Goal: Book appointment/travel/reservation

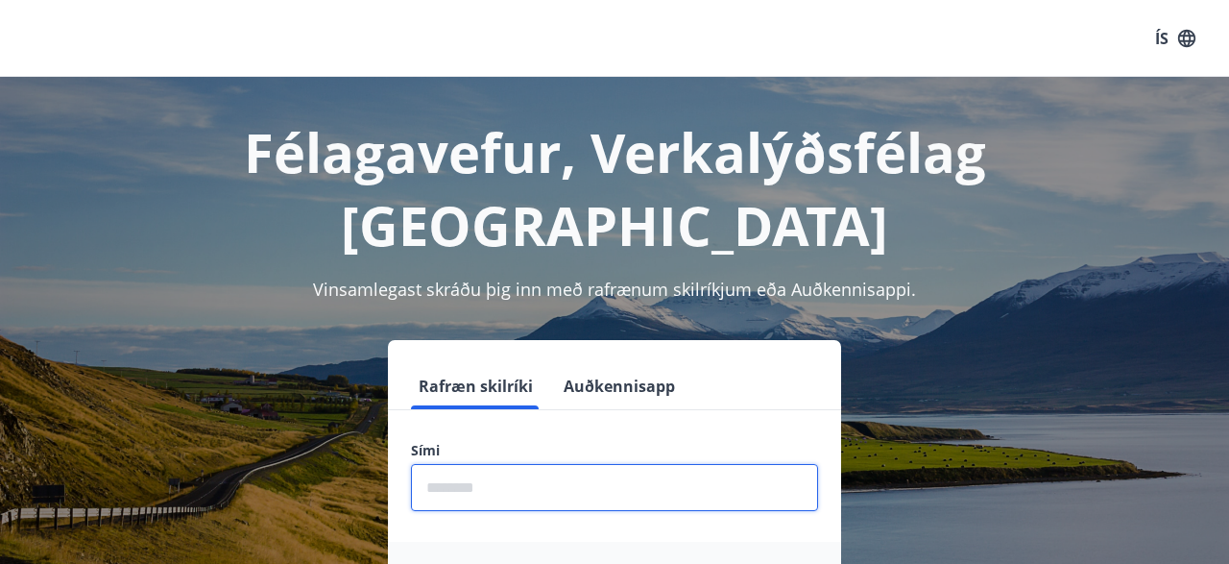
click at [454, 464] on input "phone" at bounding box center [614, 487] width 407 height 47
type input "********"
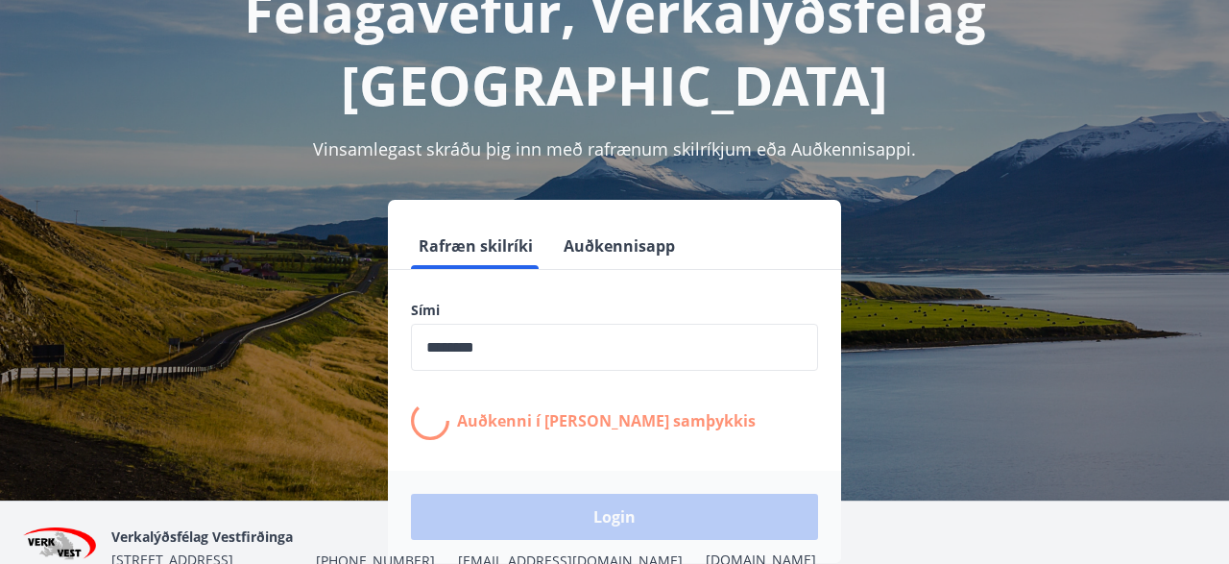
scroll to position [141, 0]
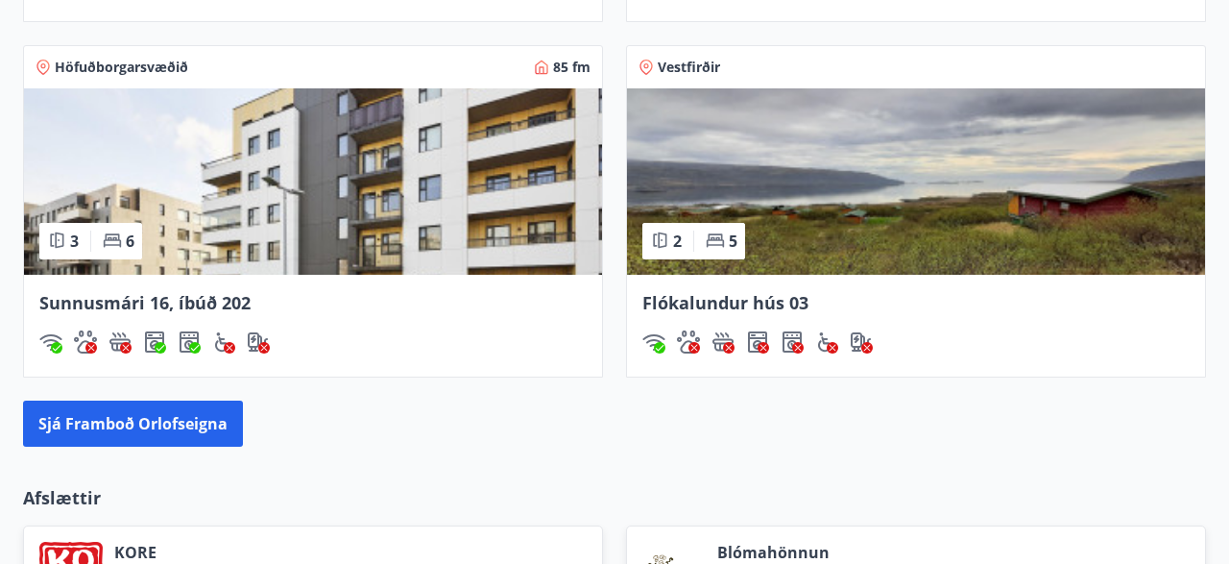
scroll to position [1950, 0]
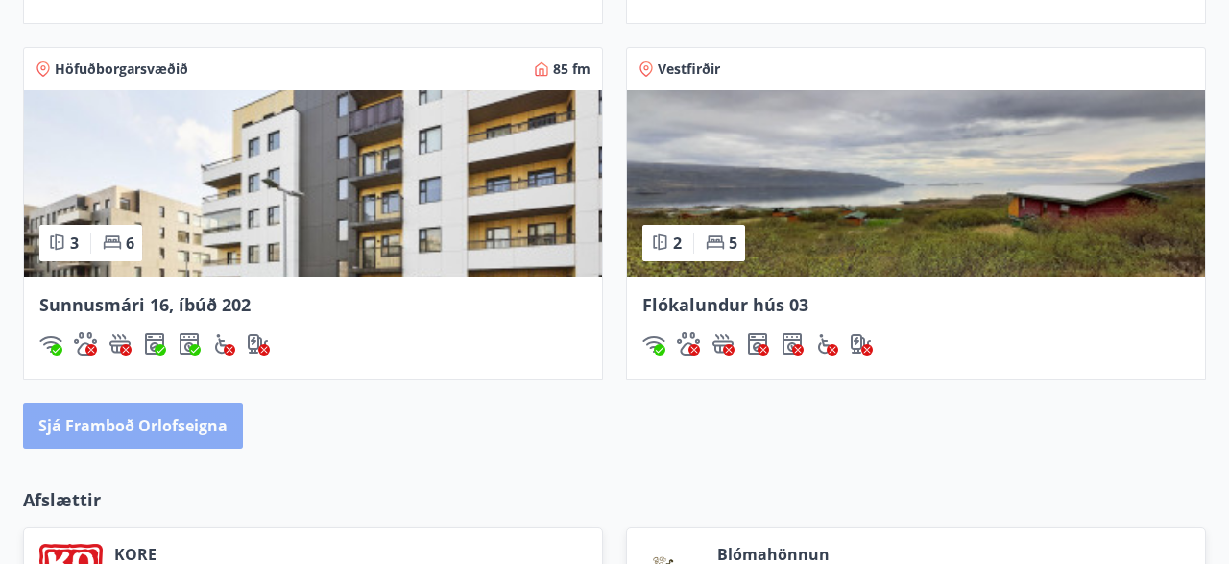
click at [164, 420] on button "Sjá framboð orlofseigna" at bounding box center [133, 425] width 220 height 46
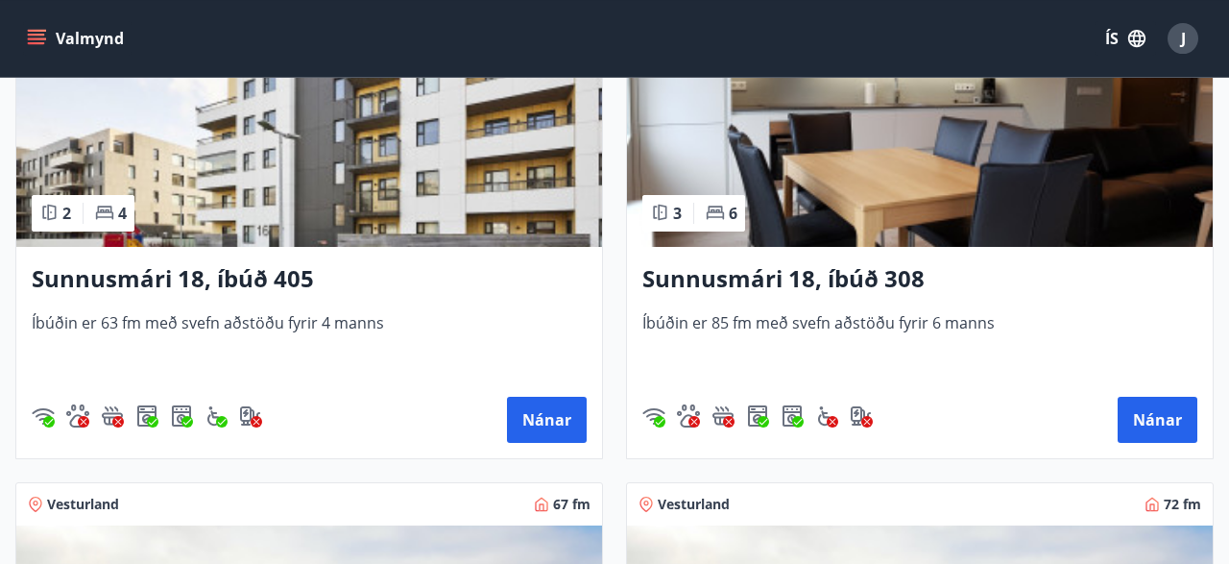
scroll to position [984, 0]
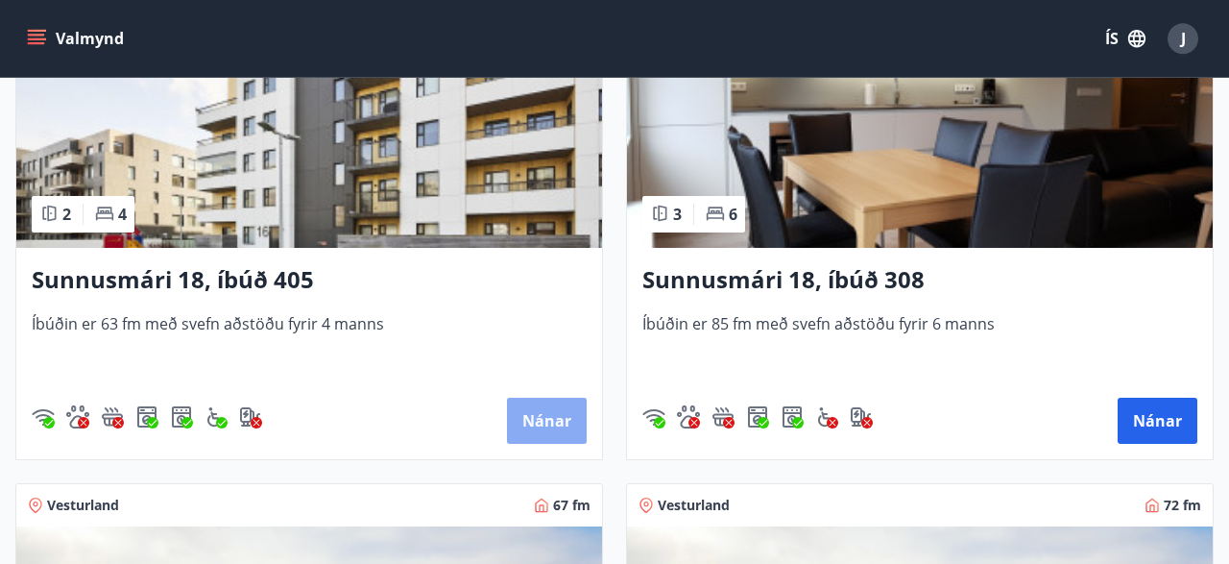
click at [552, 414] on button "Nánar" at bounding box center [547, 421] width 80 height 46
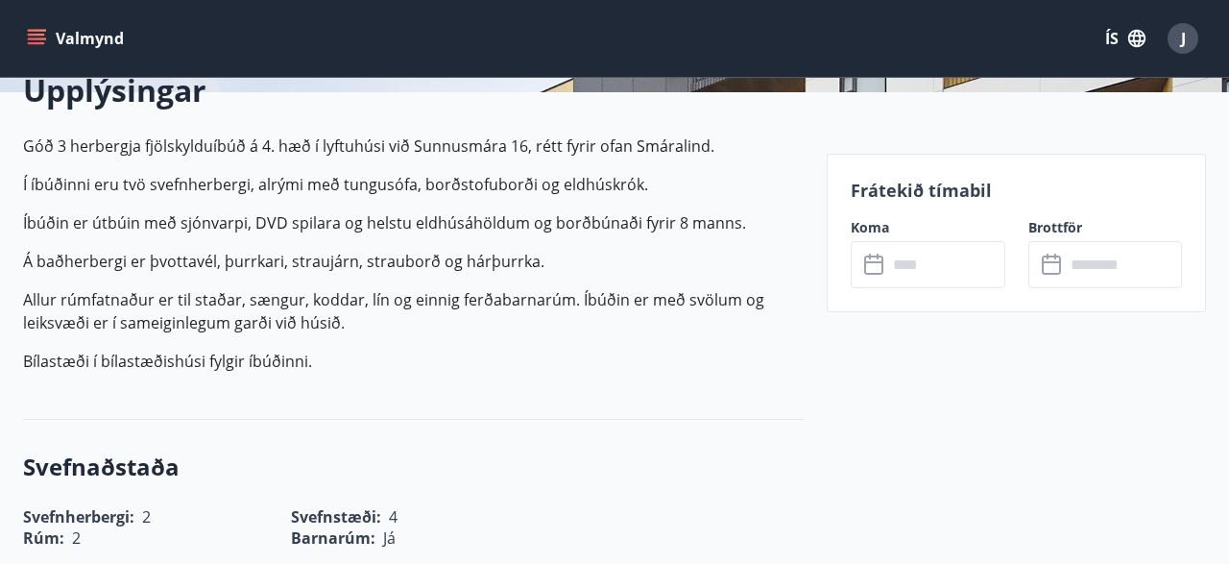
scroll to position [492, 0]
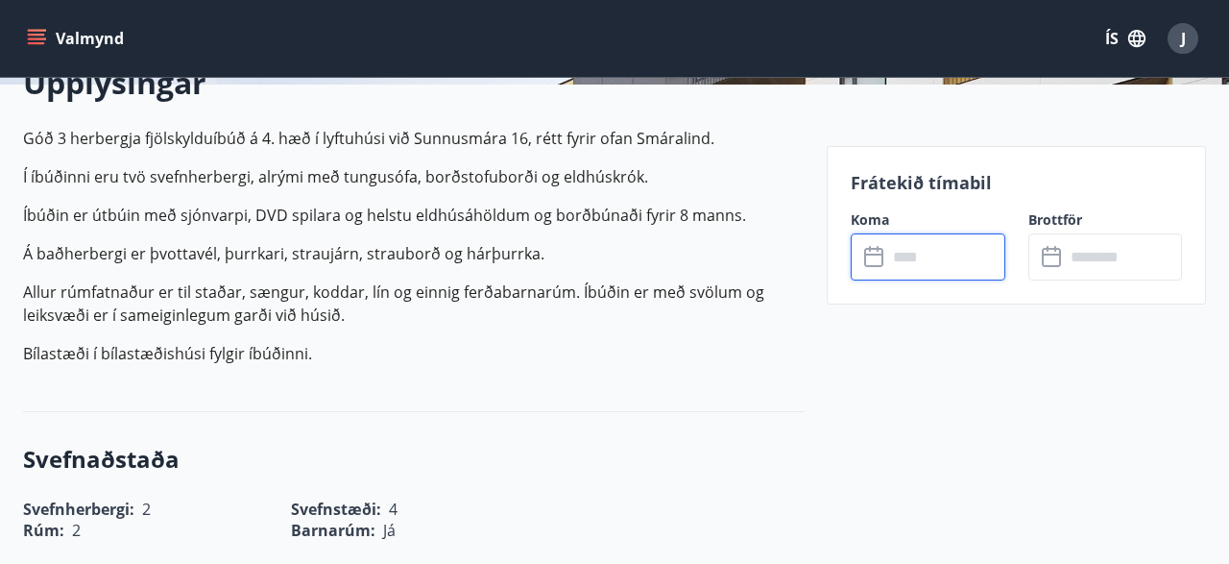
click at [918, 256] on input "text" at bounding box center [946, 256] width 117 height 47
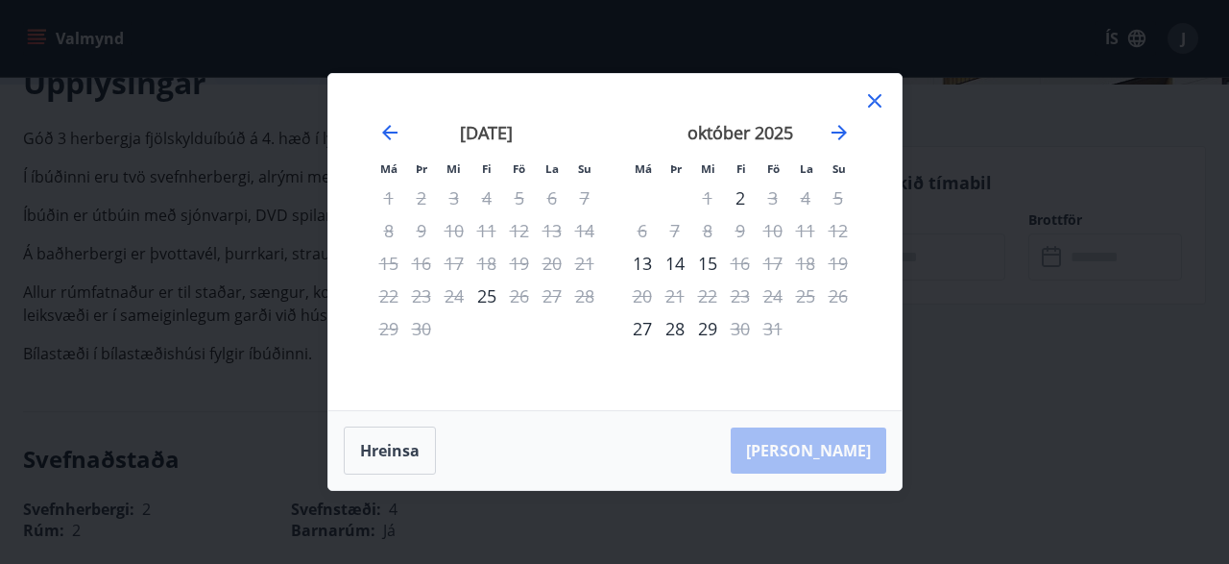
click at [875, 95] on icon at bounding box center [875, 100] width 23 height 23
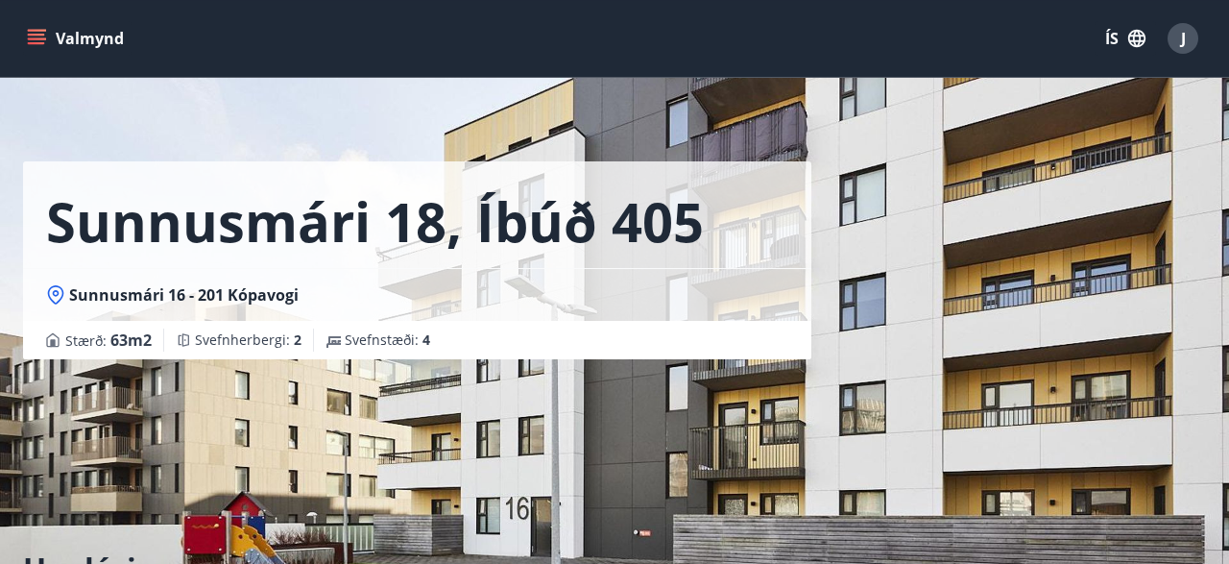
scroll to position [0, 0]
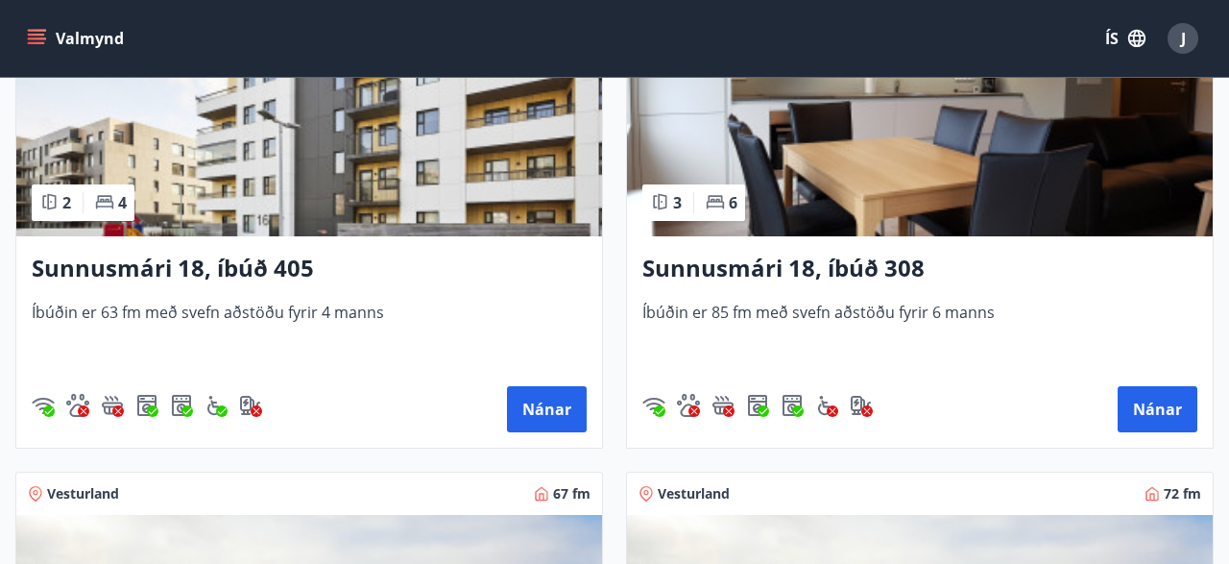
scroll to position [996, 0]
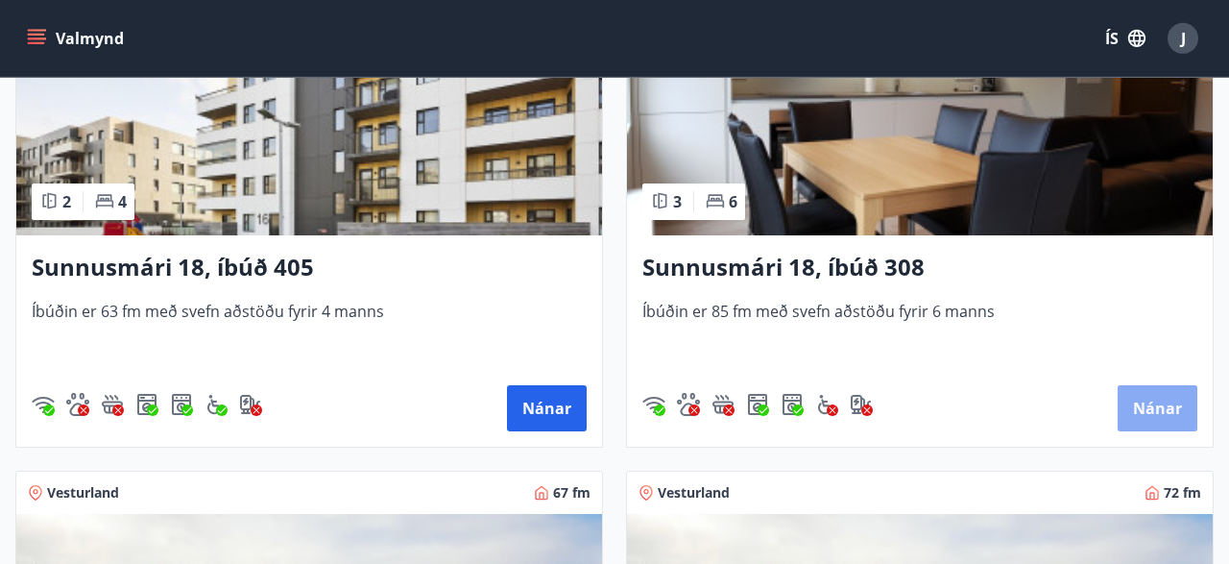
click at [1156, 401] on button "Nánar" at bounding box center [1158, 408] width 80 height 46
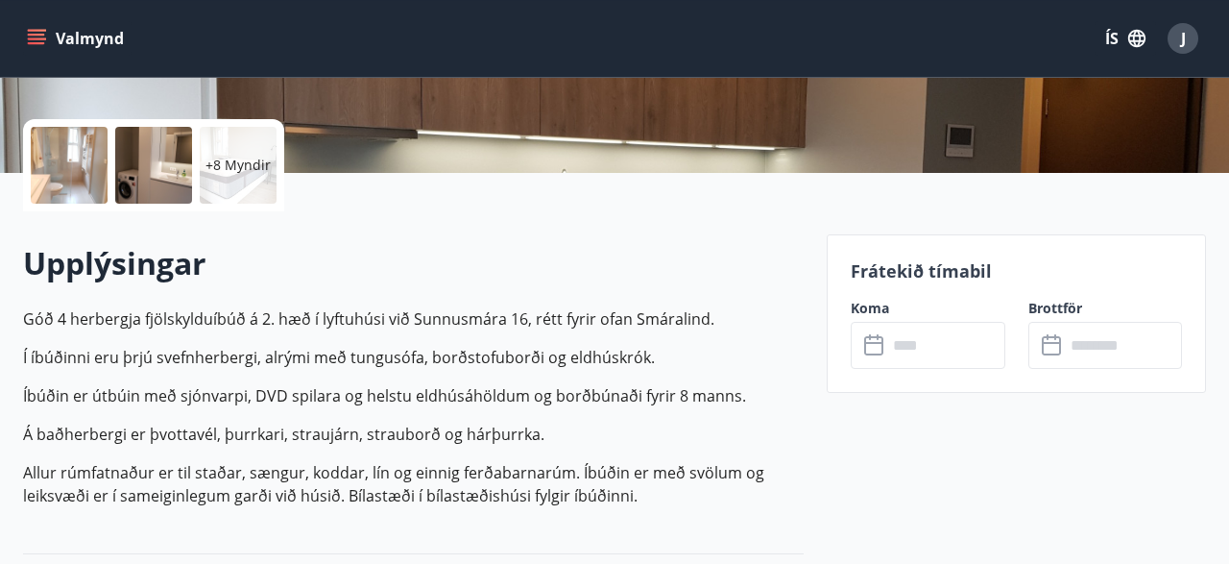
scroll to position [406, 0]
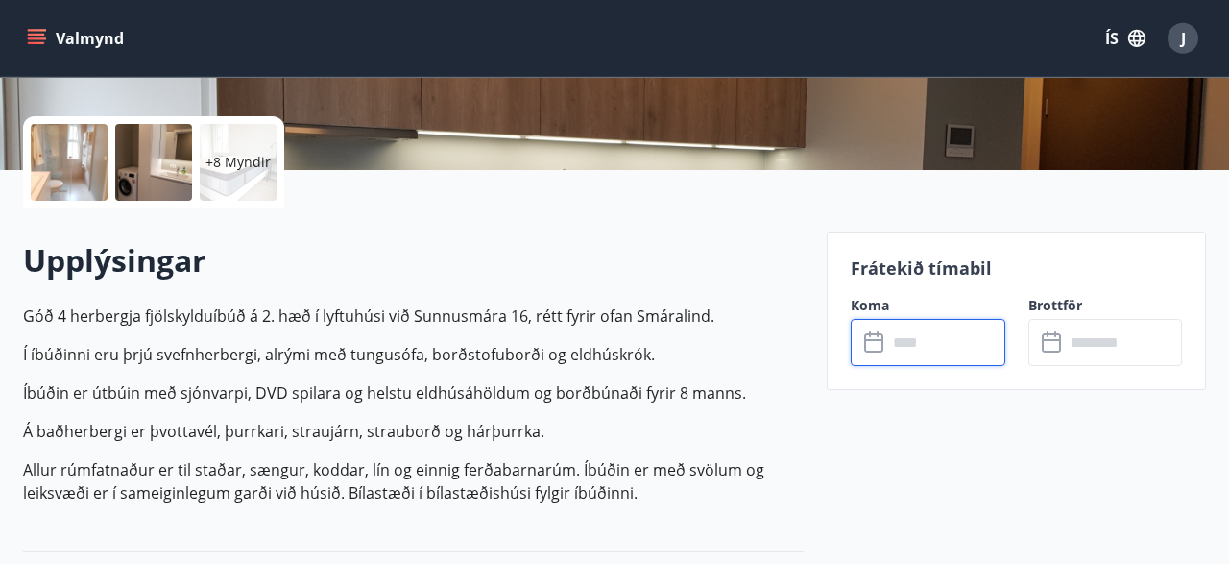
click at [905, 344] on input "text" at bounding box center [946, 342] width 117 height 47
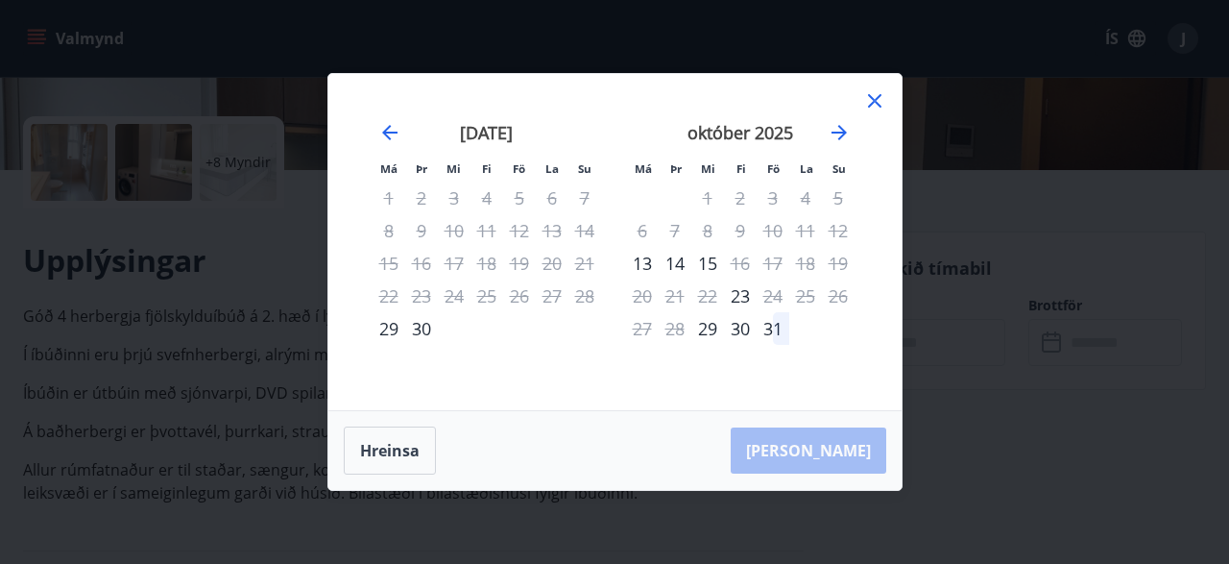
click at [878, 97] on icon at bounding box center [874, 100] width 13 height 13
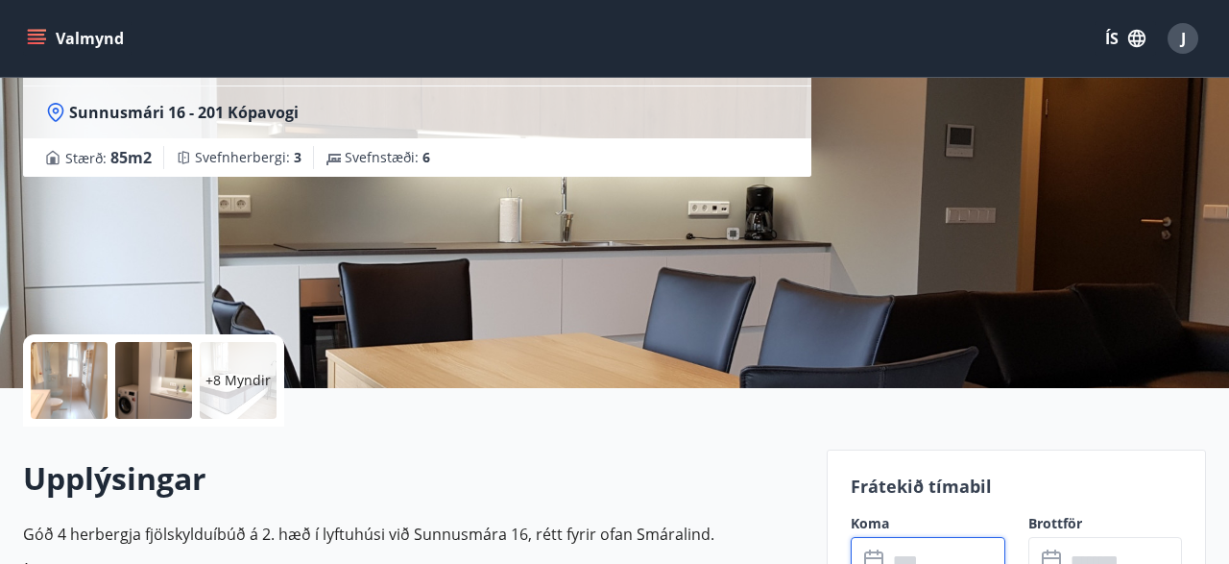
scroll to position [0, 0]
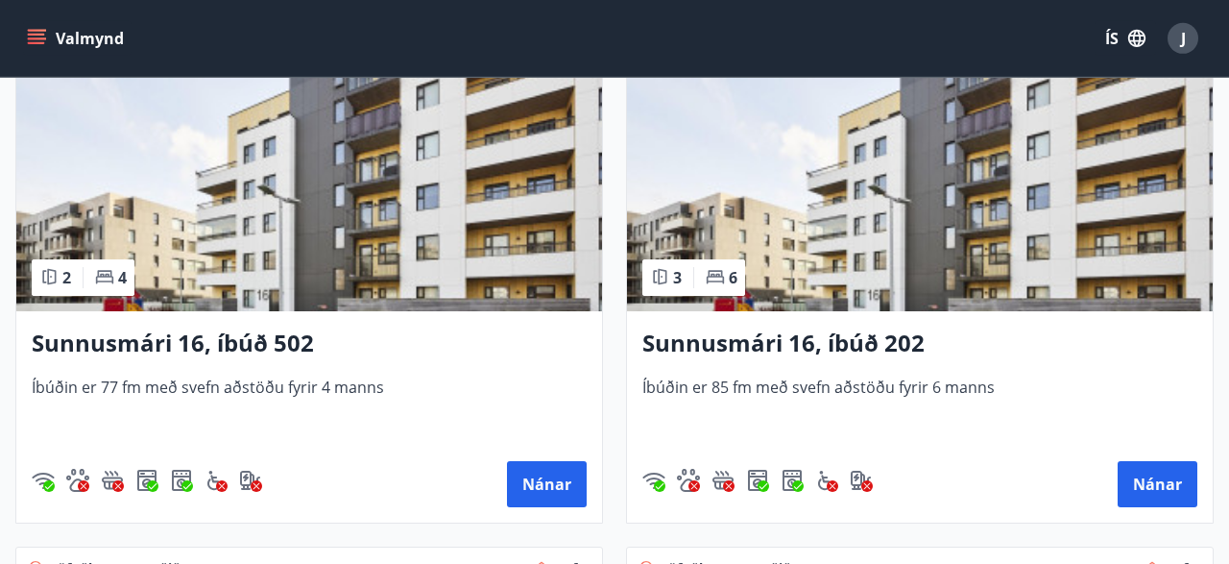
scroll to position [1960, 0]
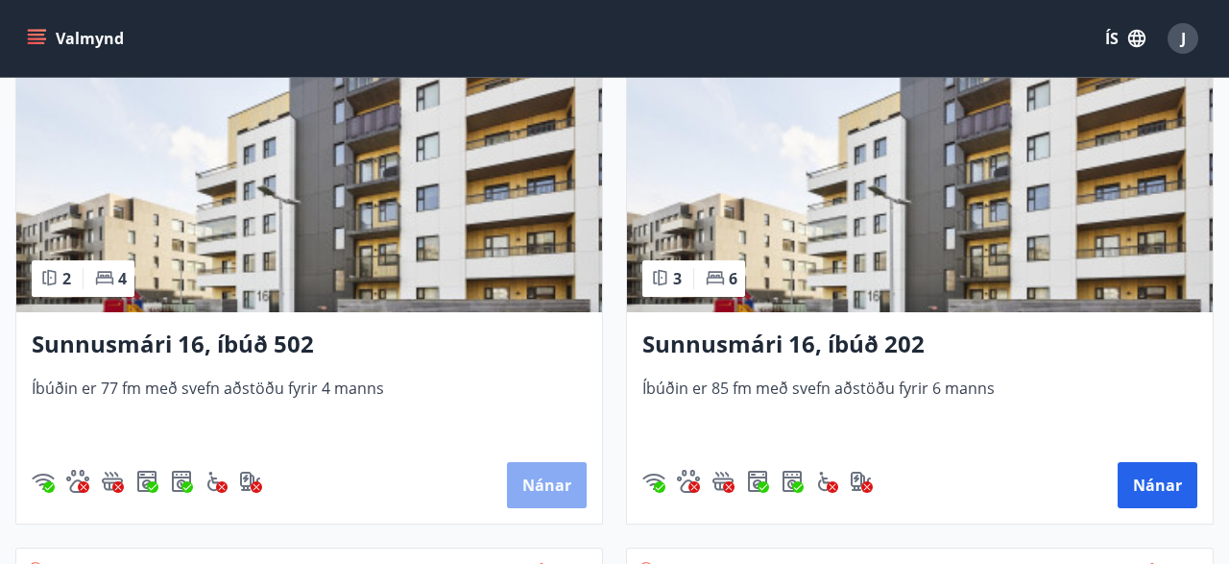
click at [546, 479] on button "Nánar" at bounding box center [547, 485] width 80 height 46
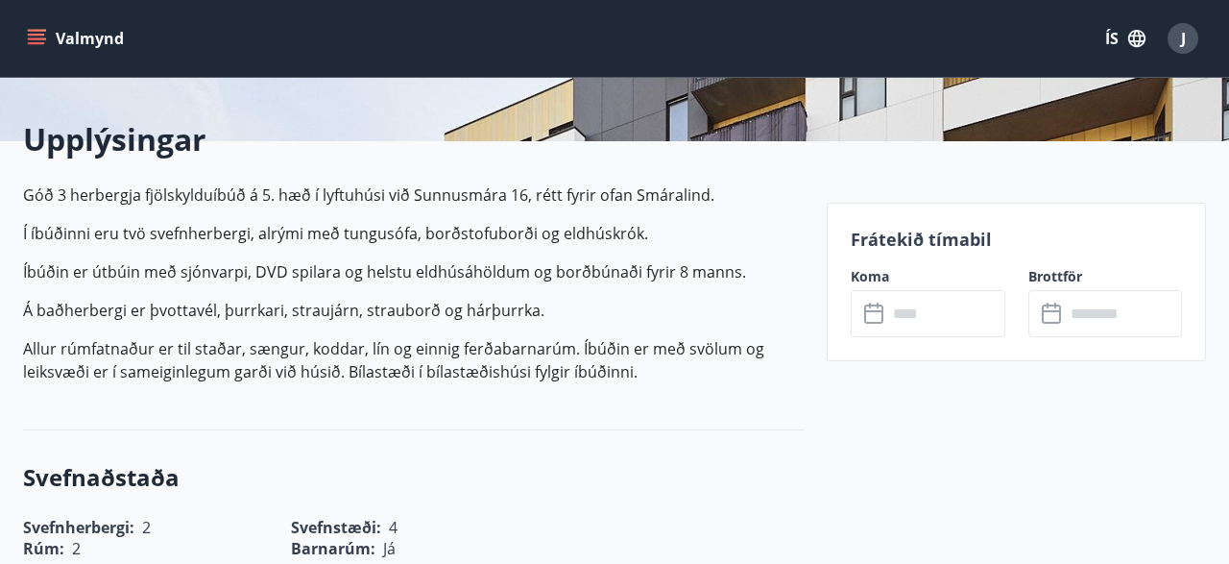
scroll to position [439, 0]
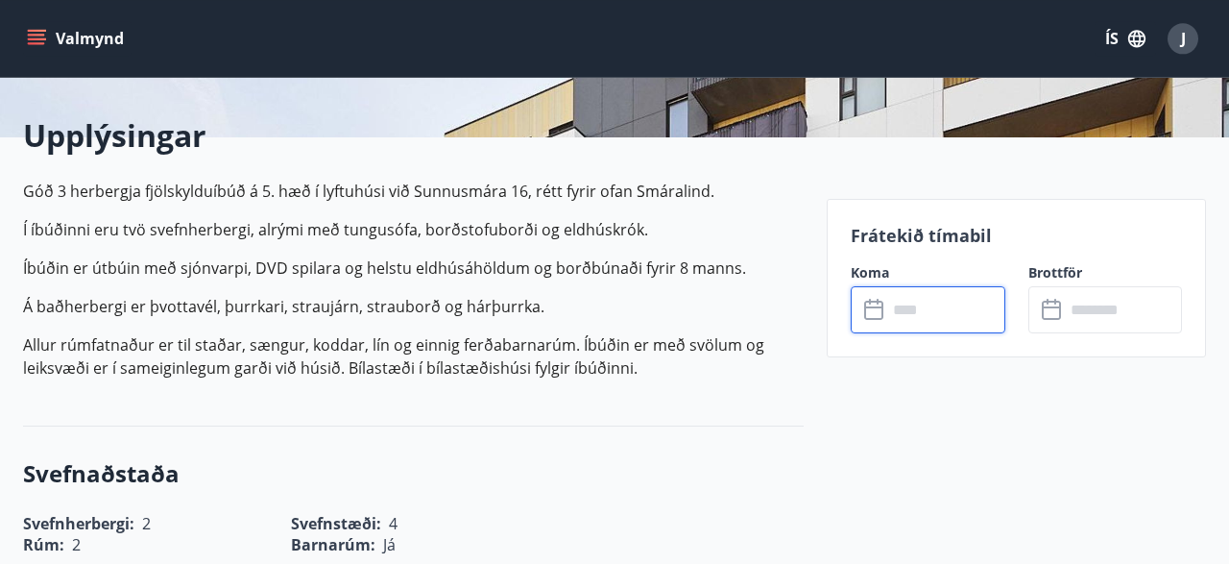
click at [907, 313] on input "text" at bounding box center [946, 309] width 117 height 47
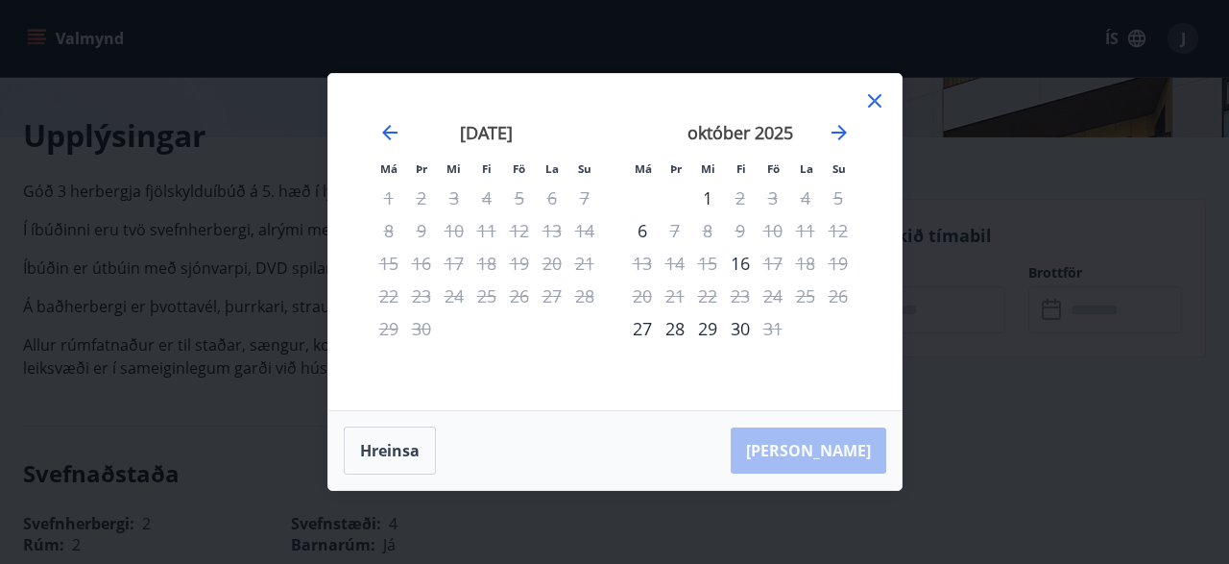
click at [874, 100] on icon at bounding box center [874, 100] width 13 height 13
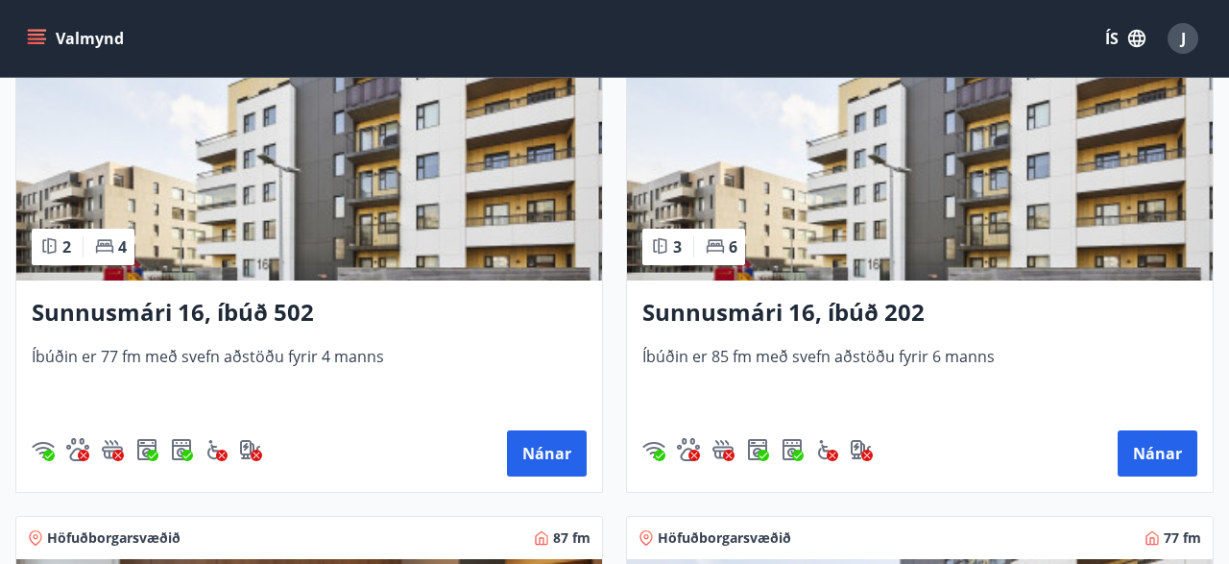
scroll to position [1994, 0]
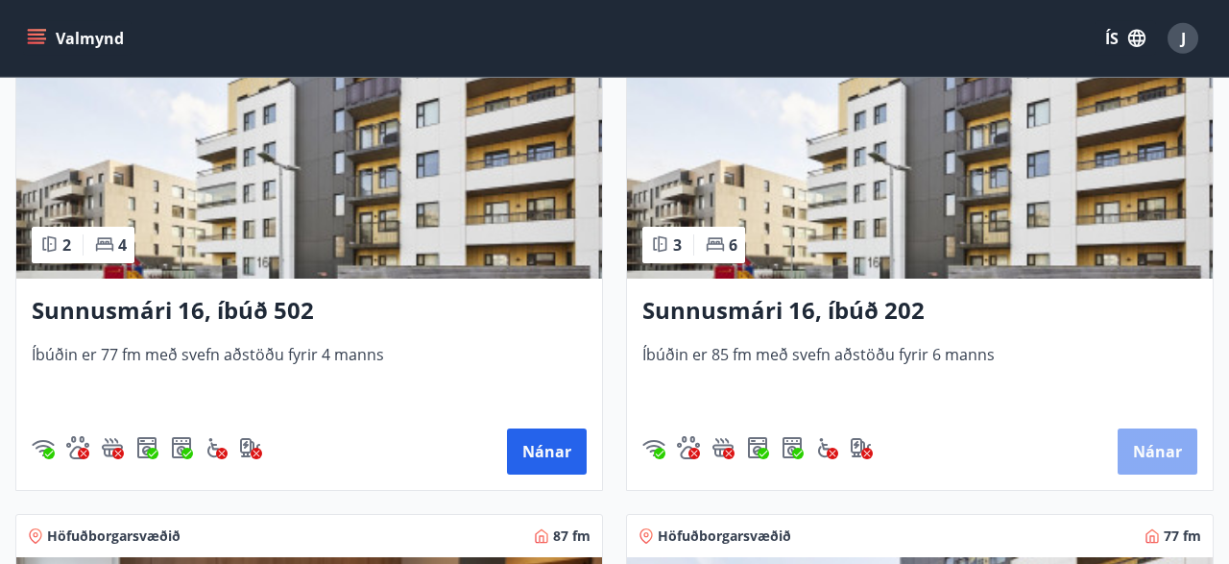
click at [1163, 446] on button "Nánar" at bounding box center [1158, 451] width 80 height 46
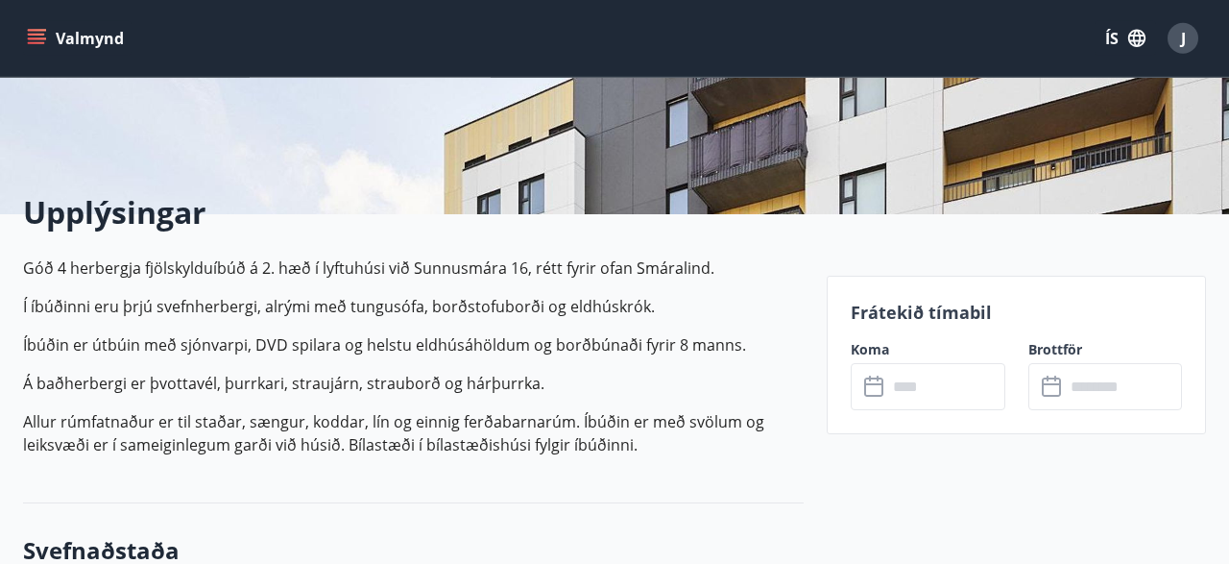
scroll to position [365, 0]
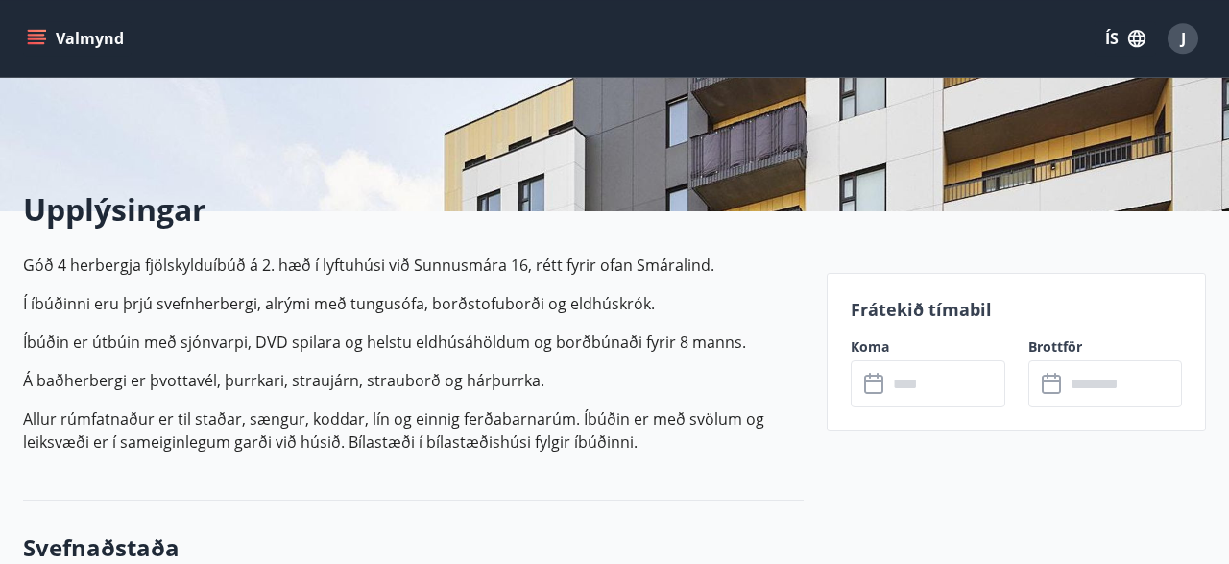
click at [907, 386] on input "text" at bounding box center [946, 383] width 117 height 47
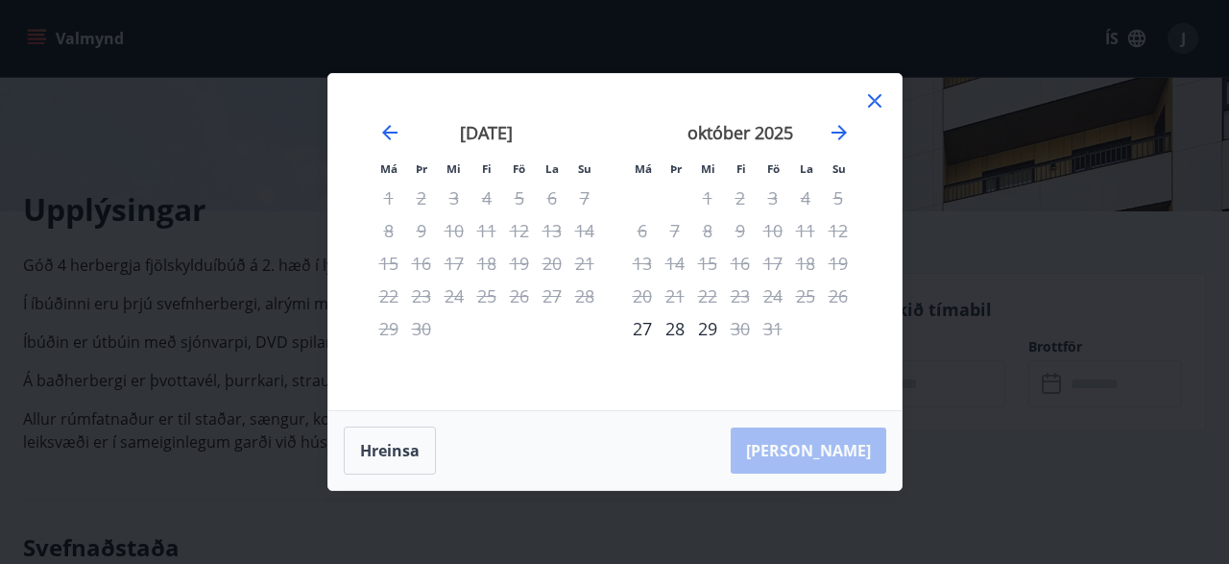
click at [874, 109] on icon at bounding box center [875, 100] width 23 height 23
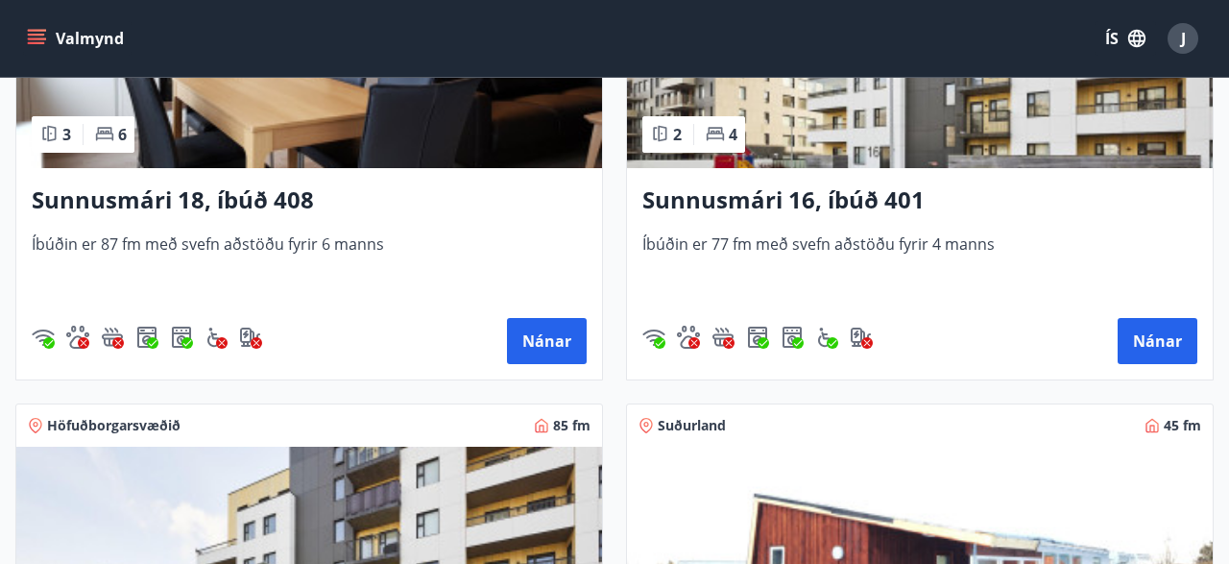
scroll to position [2630, 0]
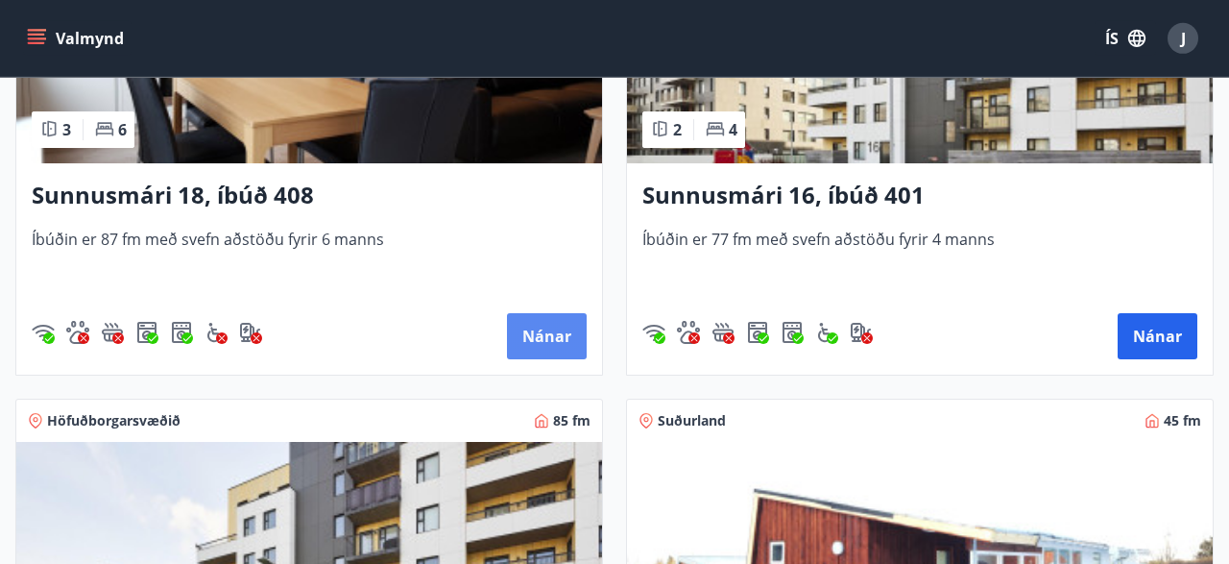
click at [551, 329] on button "Nánar" at bounding box center [547, 336] width 80 height 46
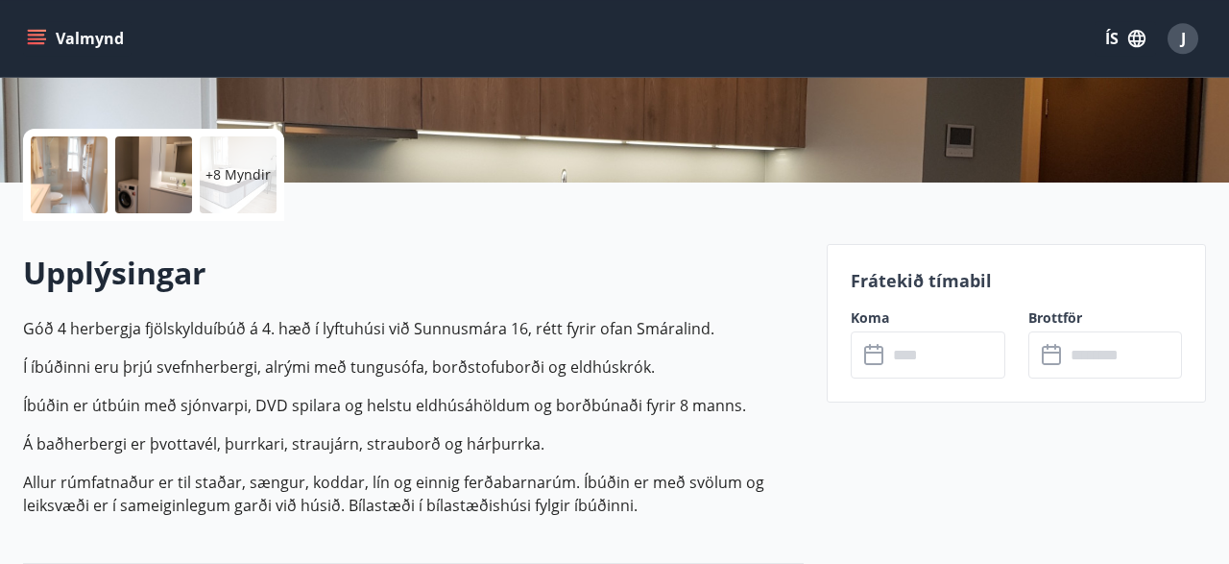
scroll to position [430, 0]
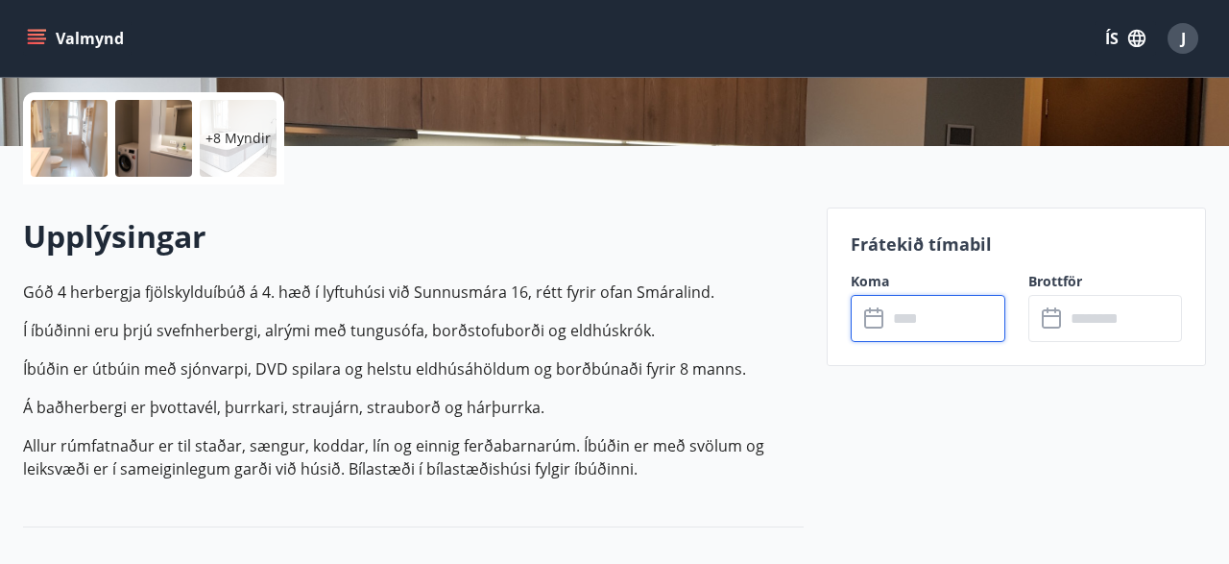
click at [923, 318] on input "text" at bounding box center [946, 318] width 117 height 47
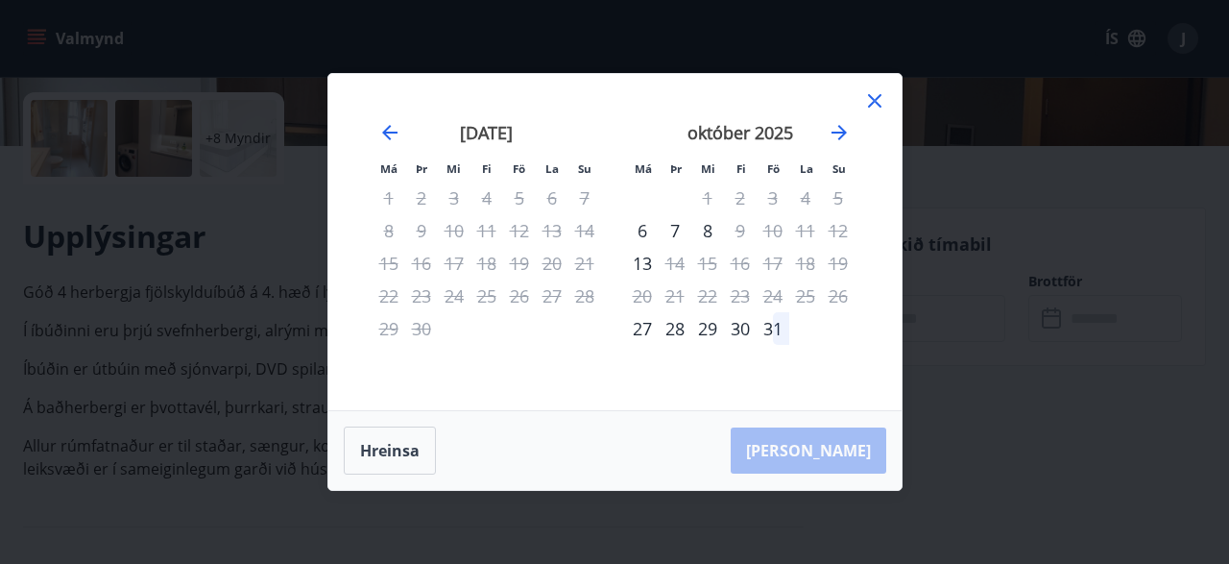
click at [872, 100] on icon at bounding box center [874, 100] width 13 height 13
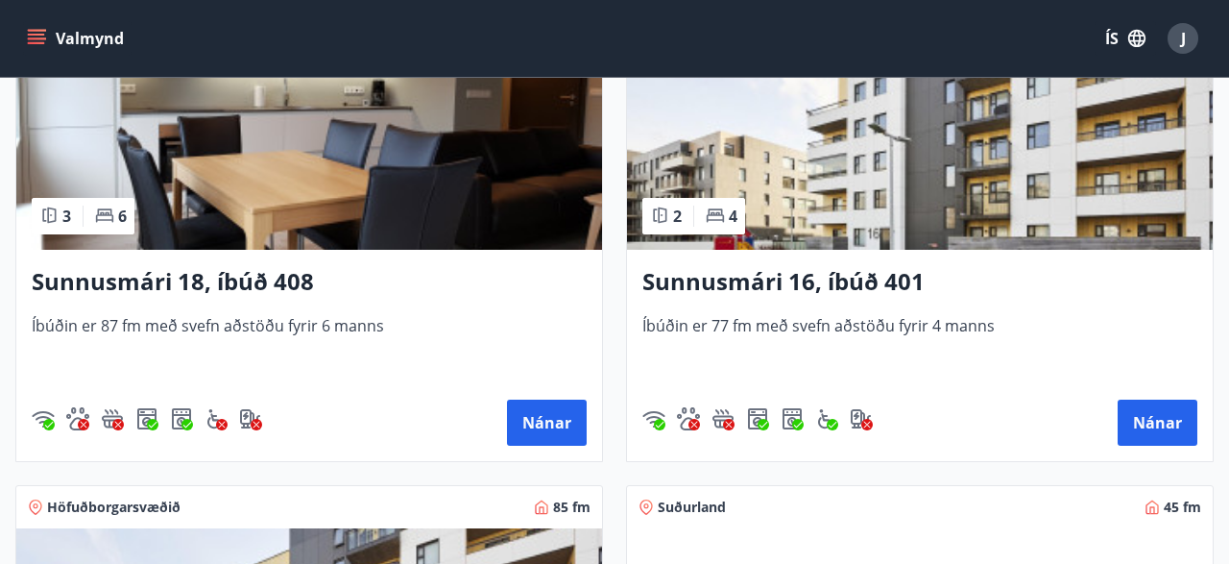
scroll to position [2542, 0]
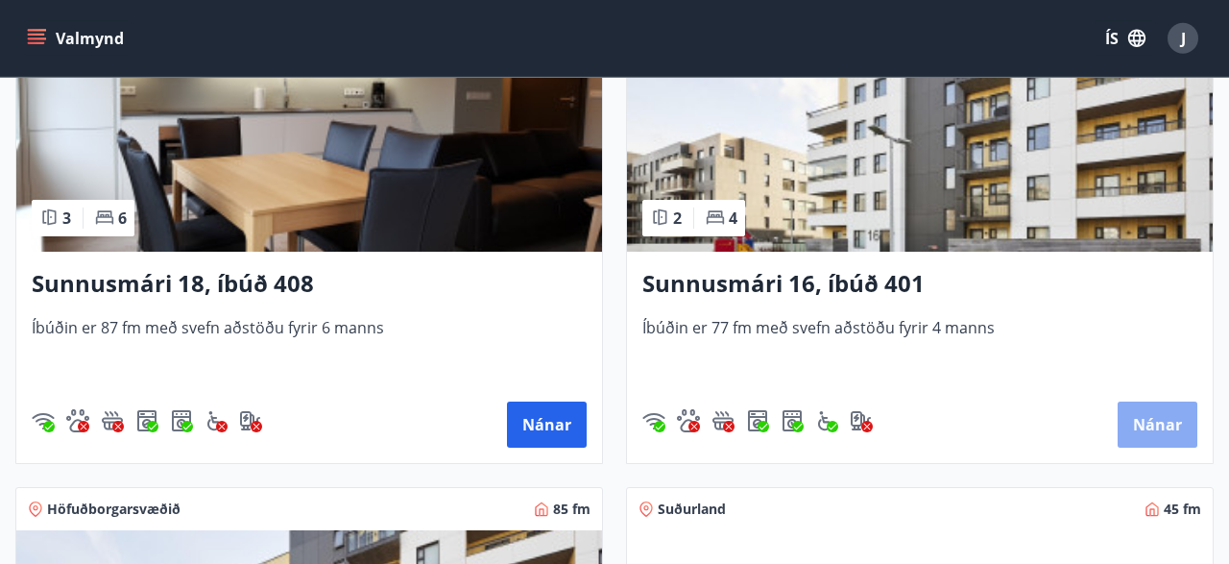
click at [1162, 414] on button "Nánar" at bounding box center [1158, 424] width 80 height 46
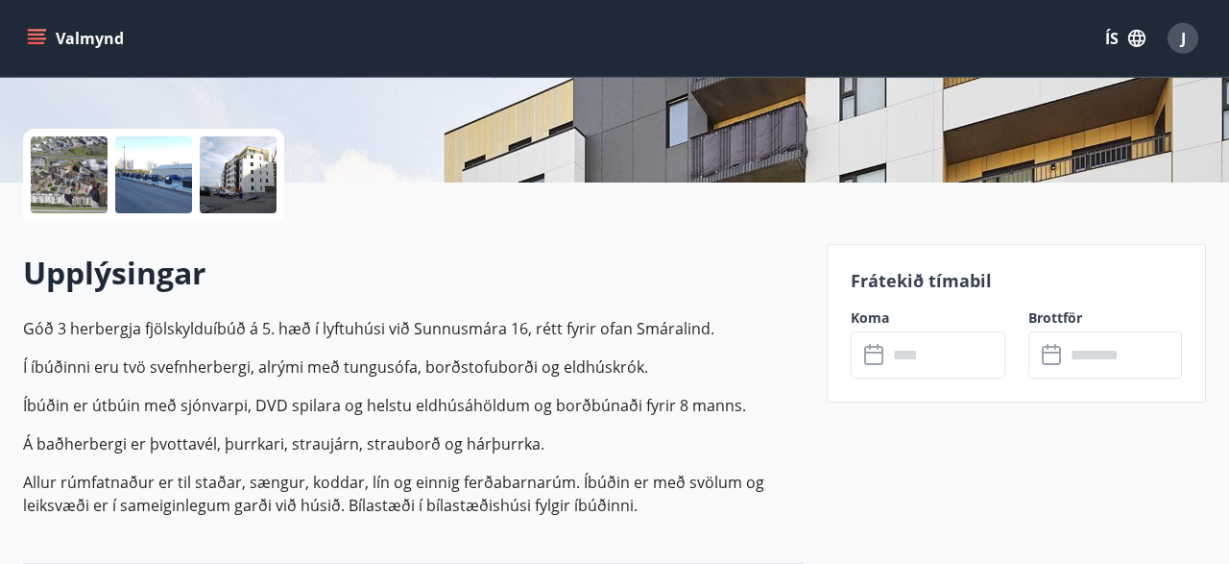
scroll to position [390, 0]
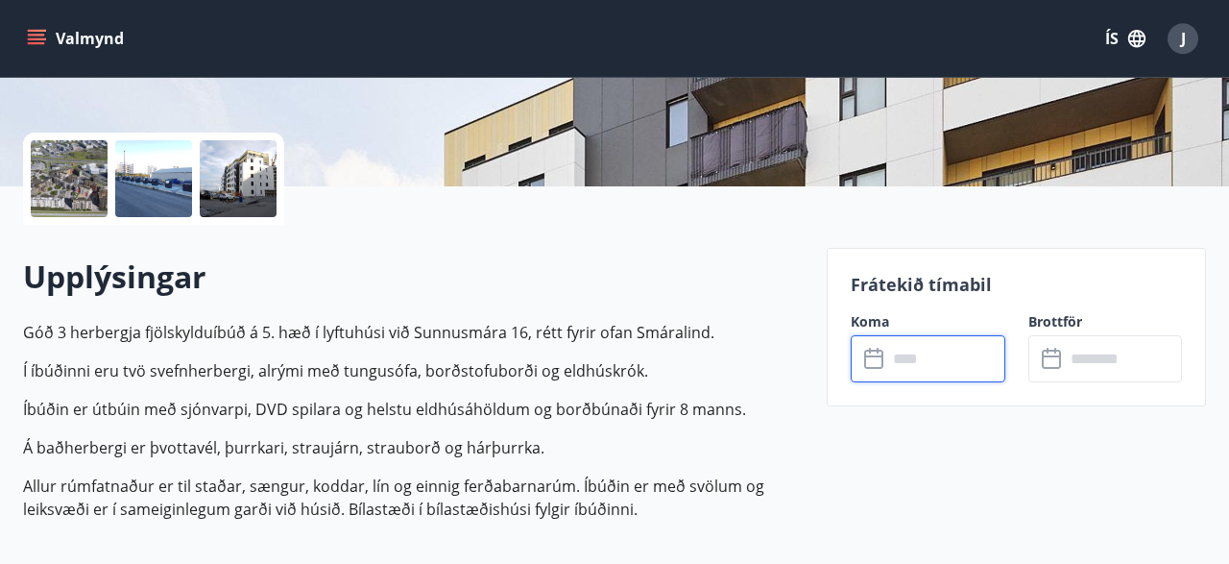
click at [947, 353] on input "text" at bounding box center [946, 358] width 117 height 47
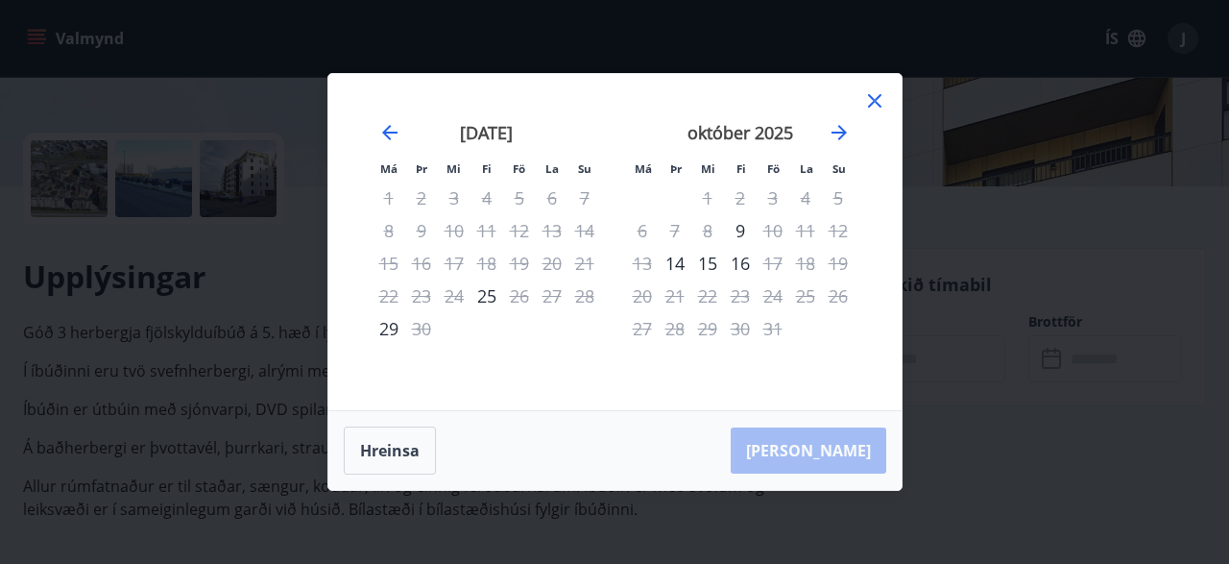
click at [875, 99] on icon at bounding box center [875, 100] width 23 height 23
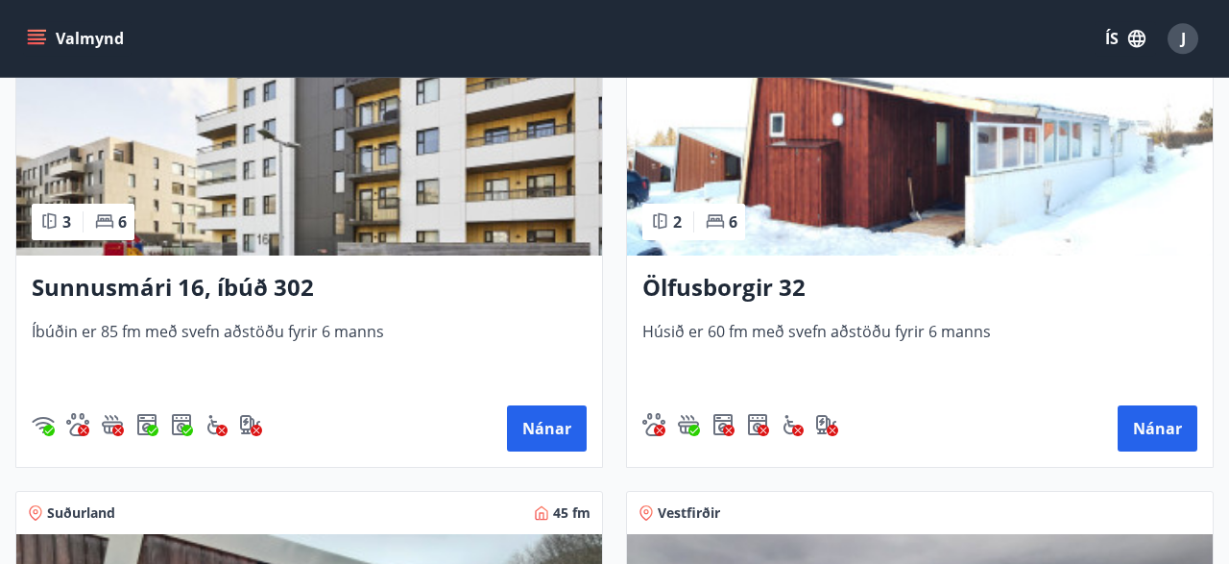
scroll to position [3087, 0]
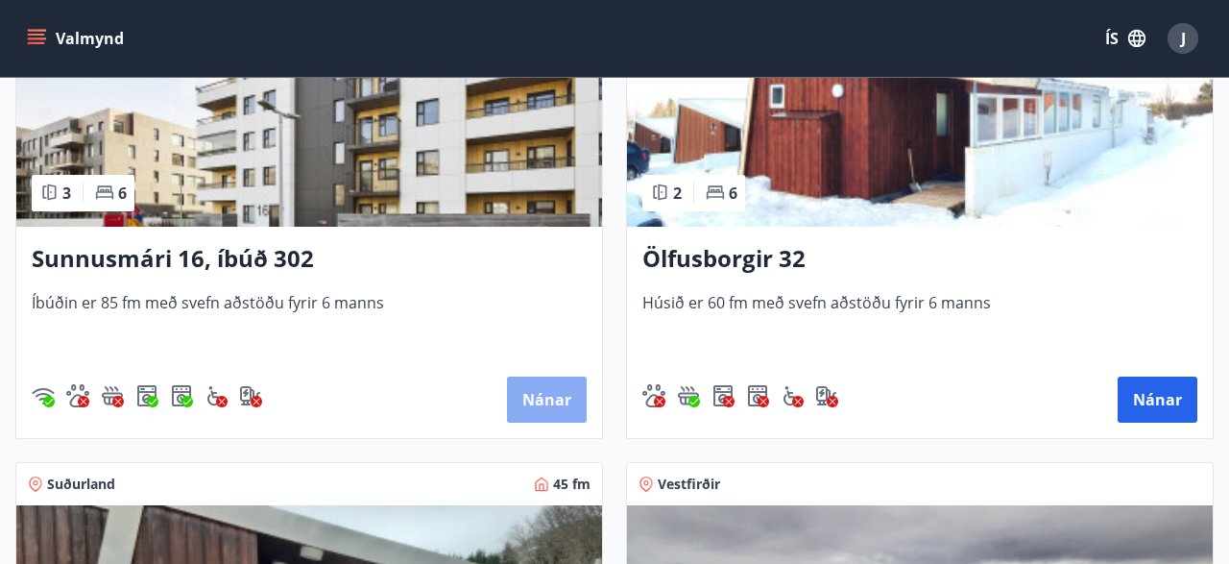
click at [552, 393] on button "Nánar" at bounding box center [547, 400] width 80 height 46
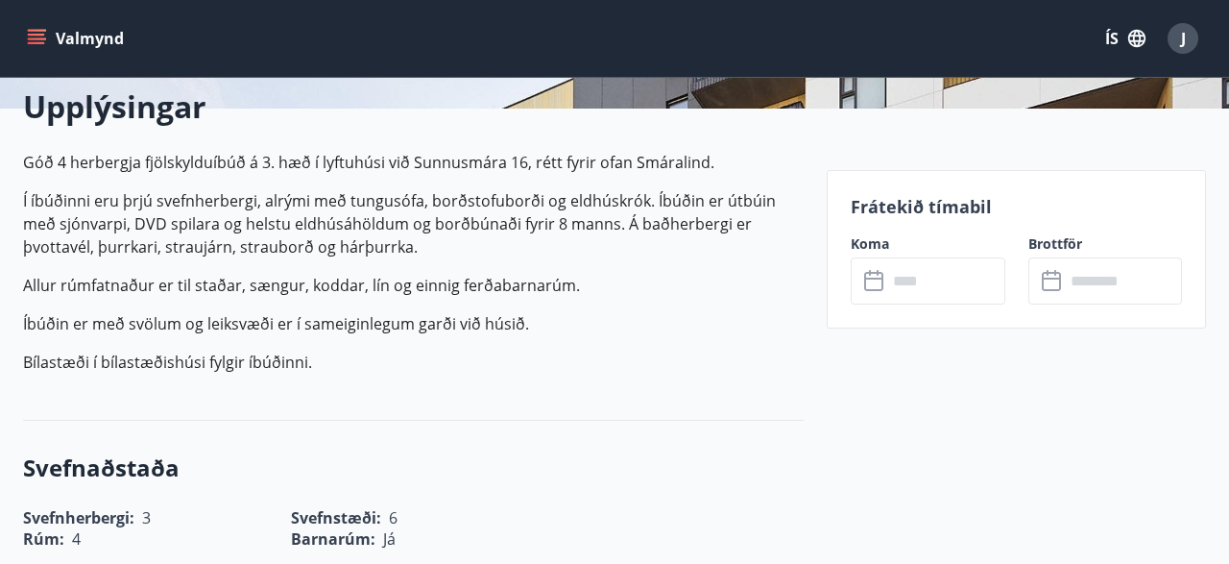
scroll to position [471, 0]
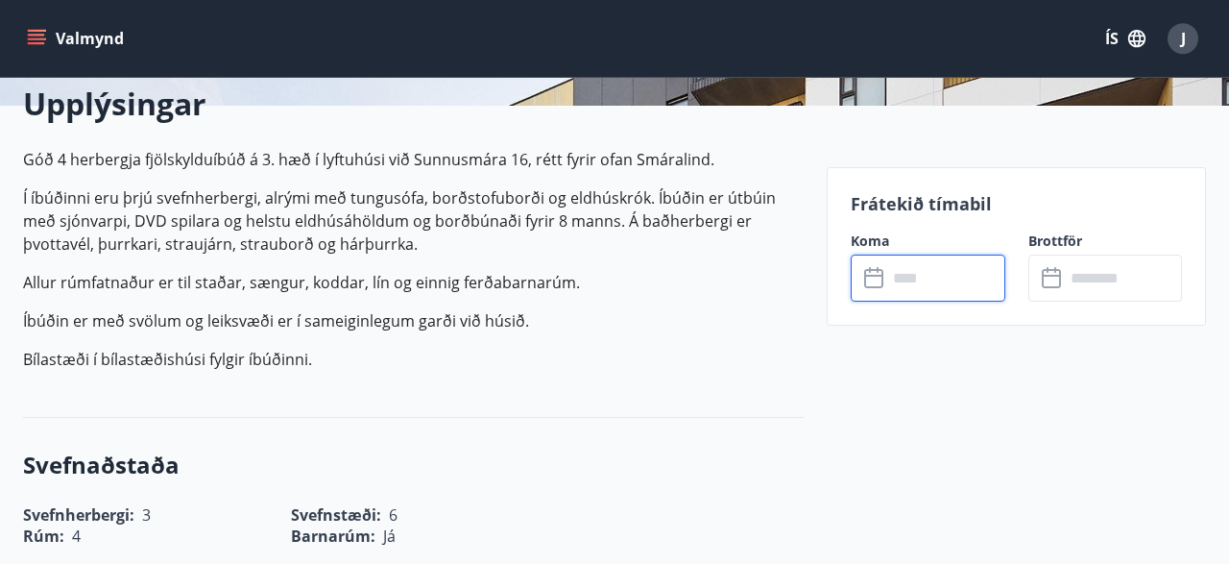
click at [914, 281] on input "text" at bounding box center [946, 278] width 117 height 47
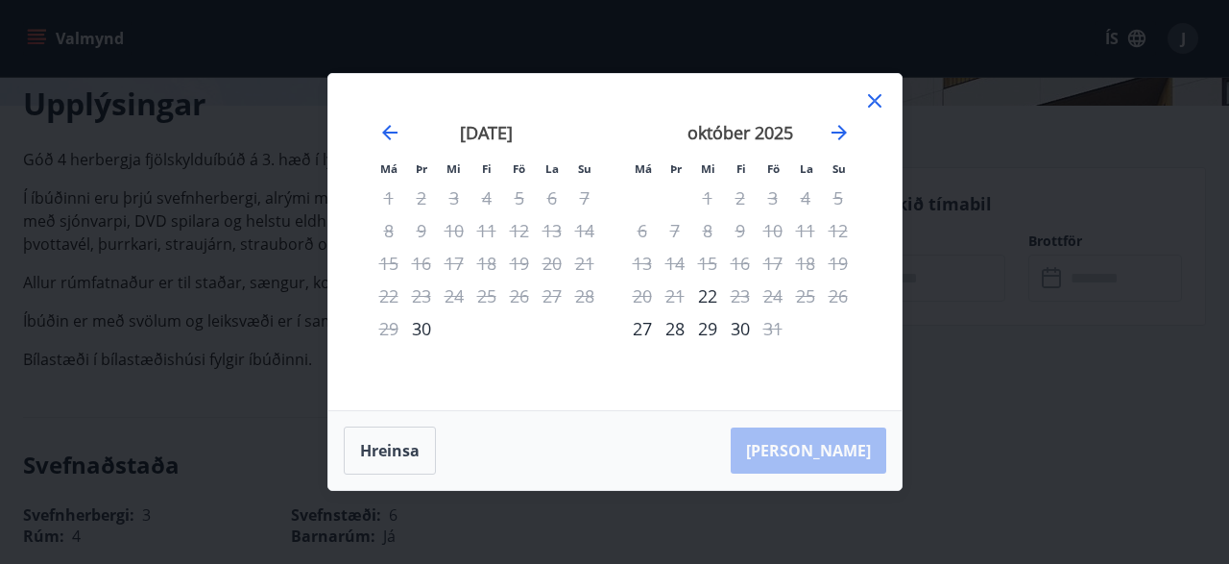
click at [875, 97] on icon at bounding box center [875, 100] width 23 height 23
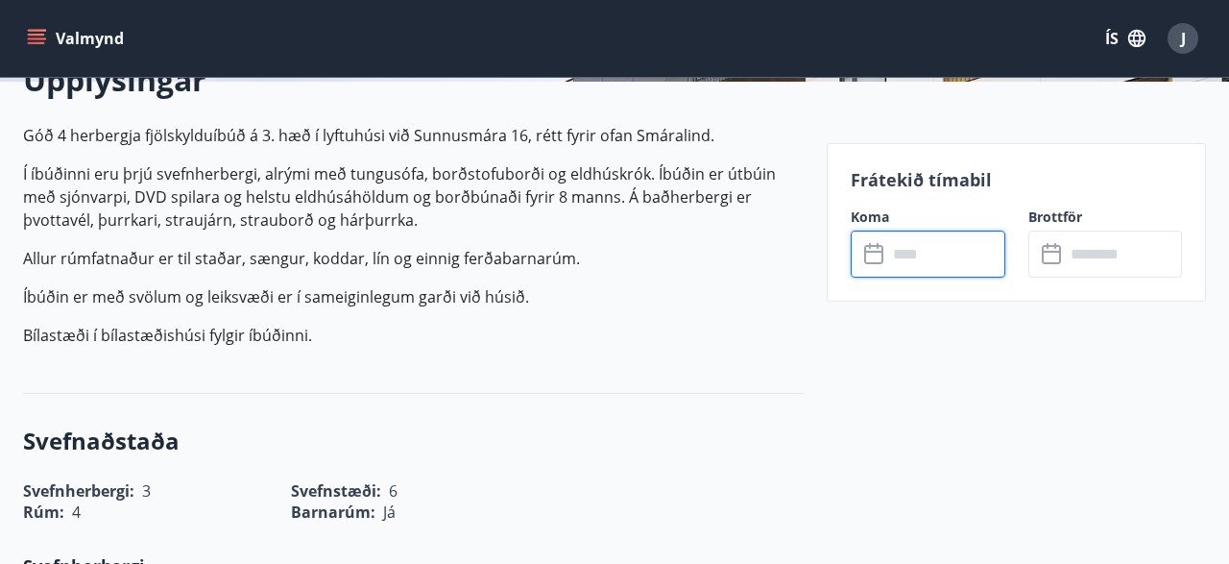
scroll to position [512, 0]
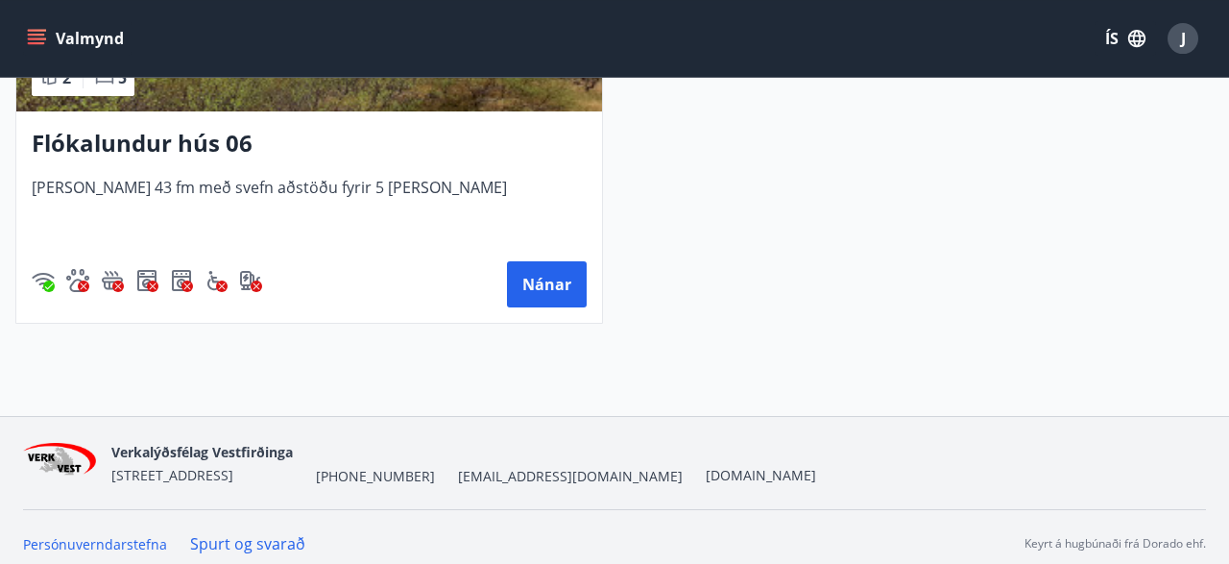
scroll to position [5296, 0]
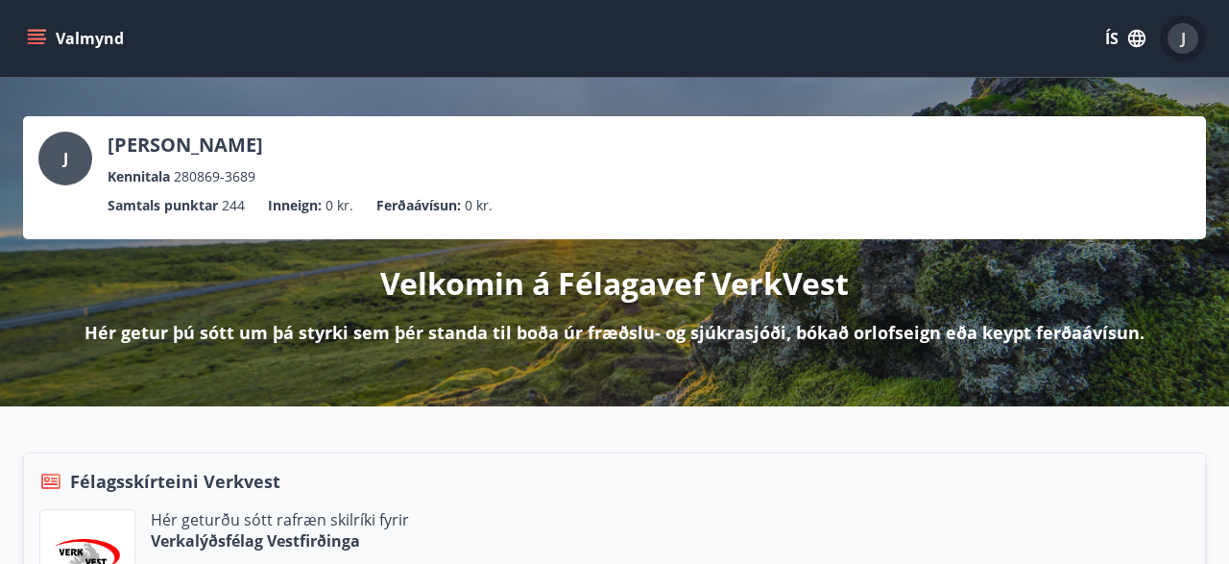
click at [1189, 38] on div "J" at bounding box center [1183, 38] width 31 height 31
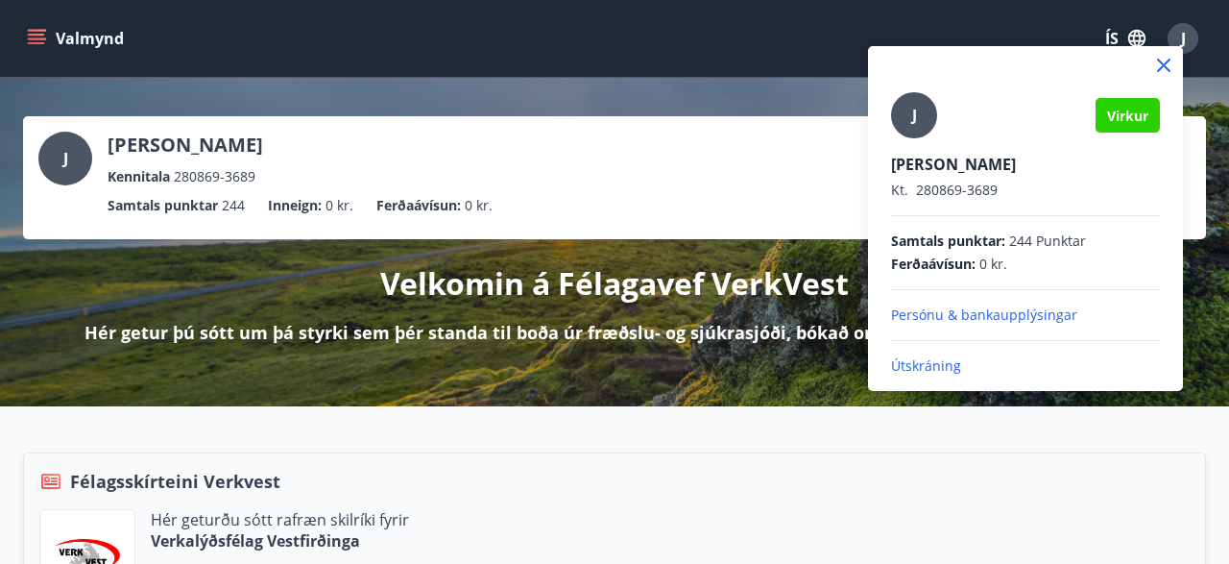
click at [927, 367] on p "Útskráning" at bounding box center [1025, 365] width 269 height 19
